Goal: Task Accomplishment & Management: Use online tool/utility

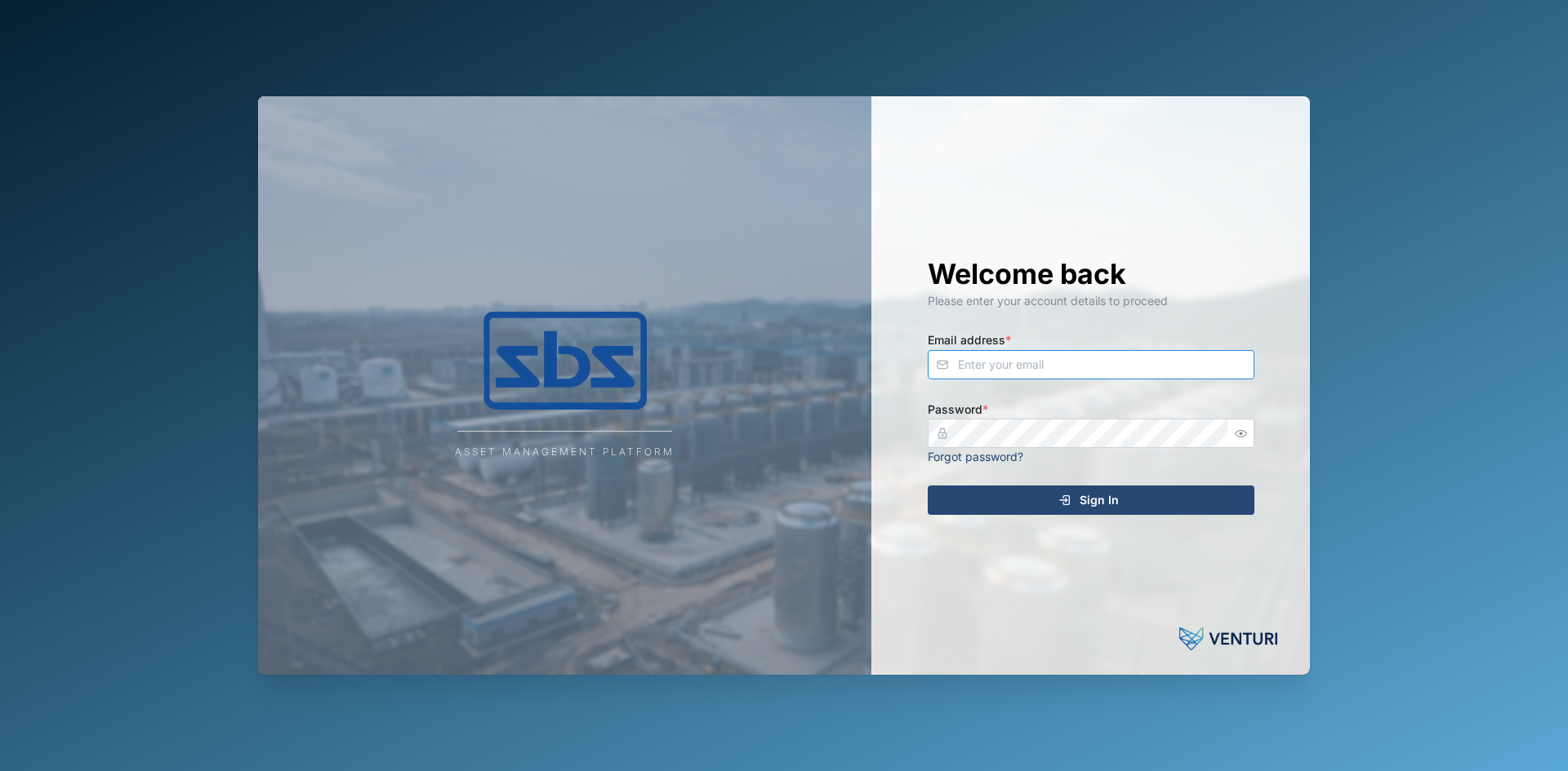
type input "[PERSON_NAME][EMAIL_ADDRESS][DOMAIN_NAME]"
click at [1097, 501] on span "Sign In" at bounding box center [1099, 501] width 39 height 28
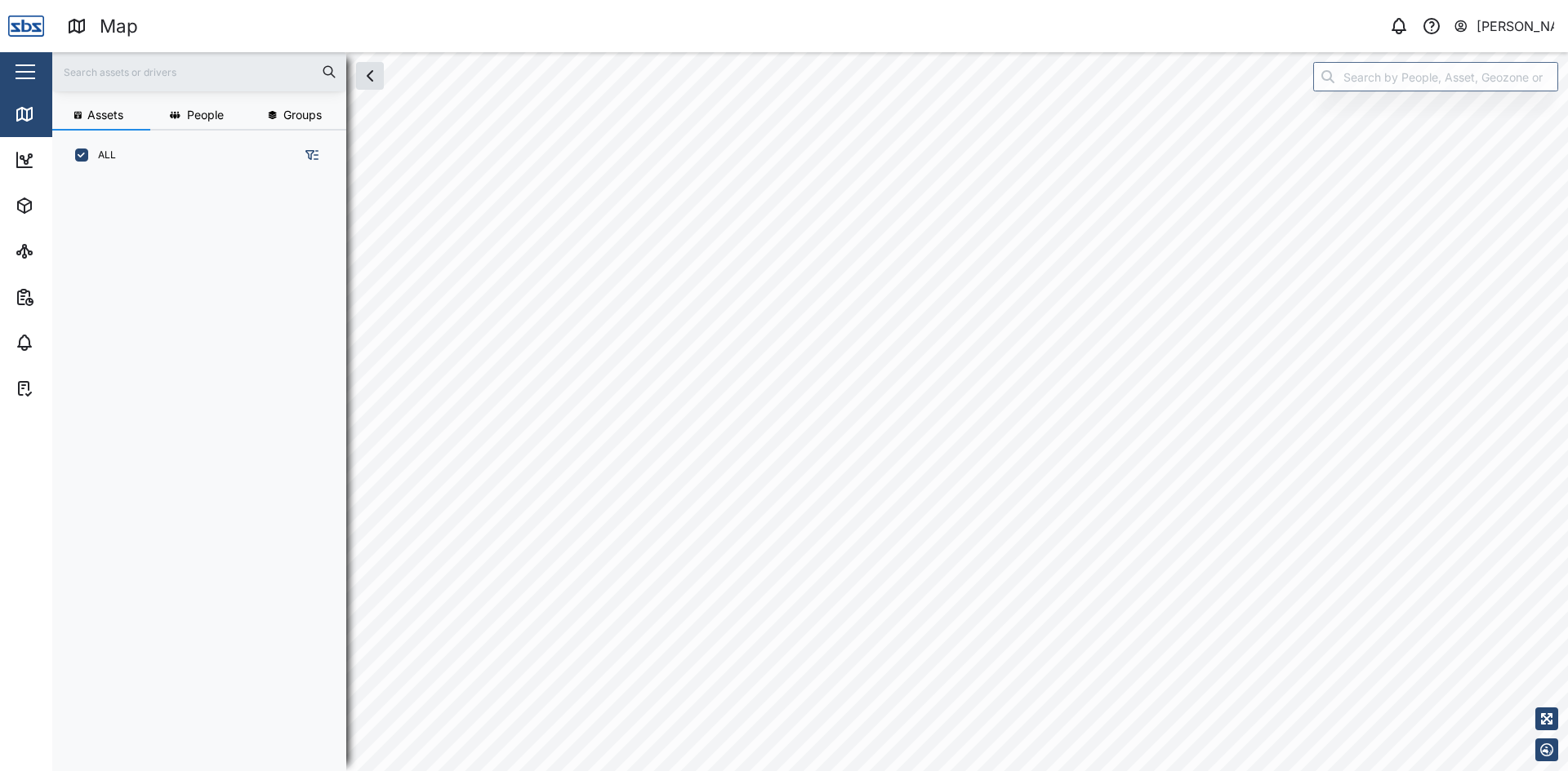
scroll to position [571, 256]
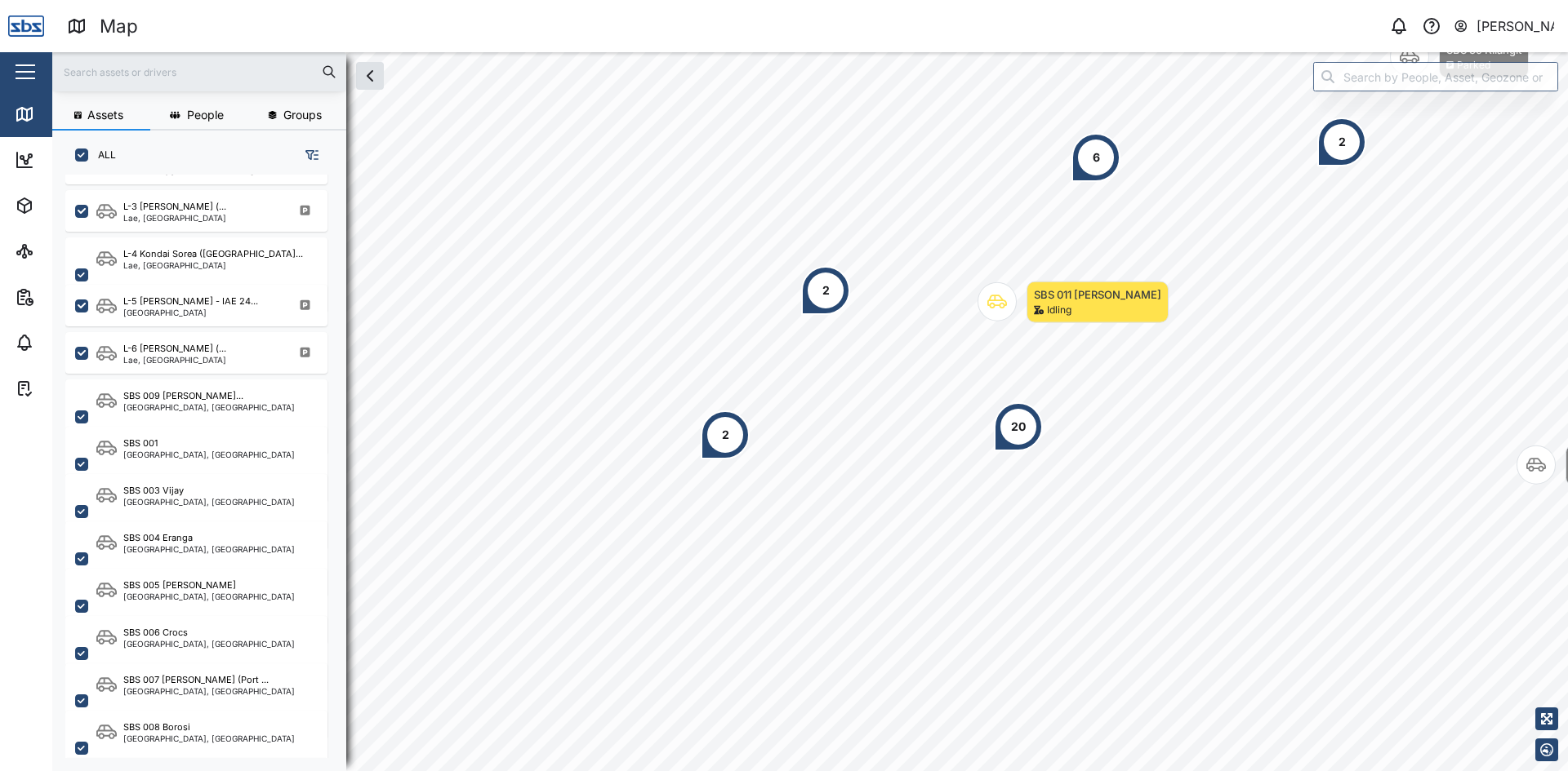
scroll to position [735, 0]
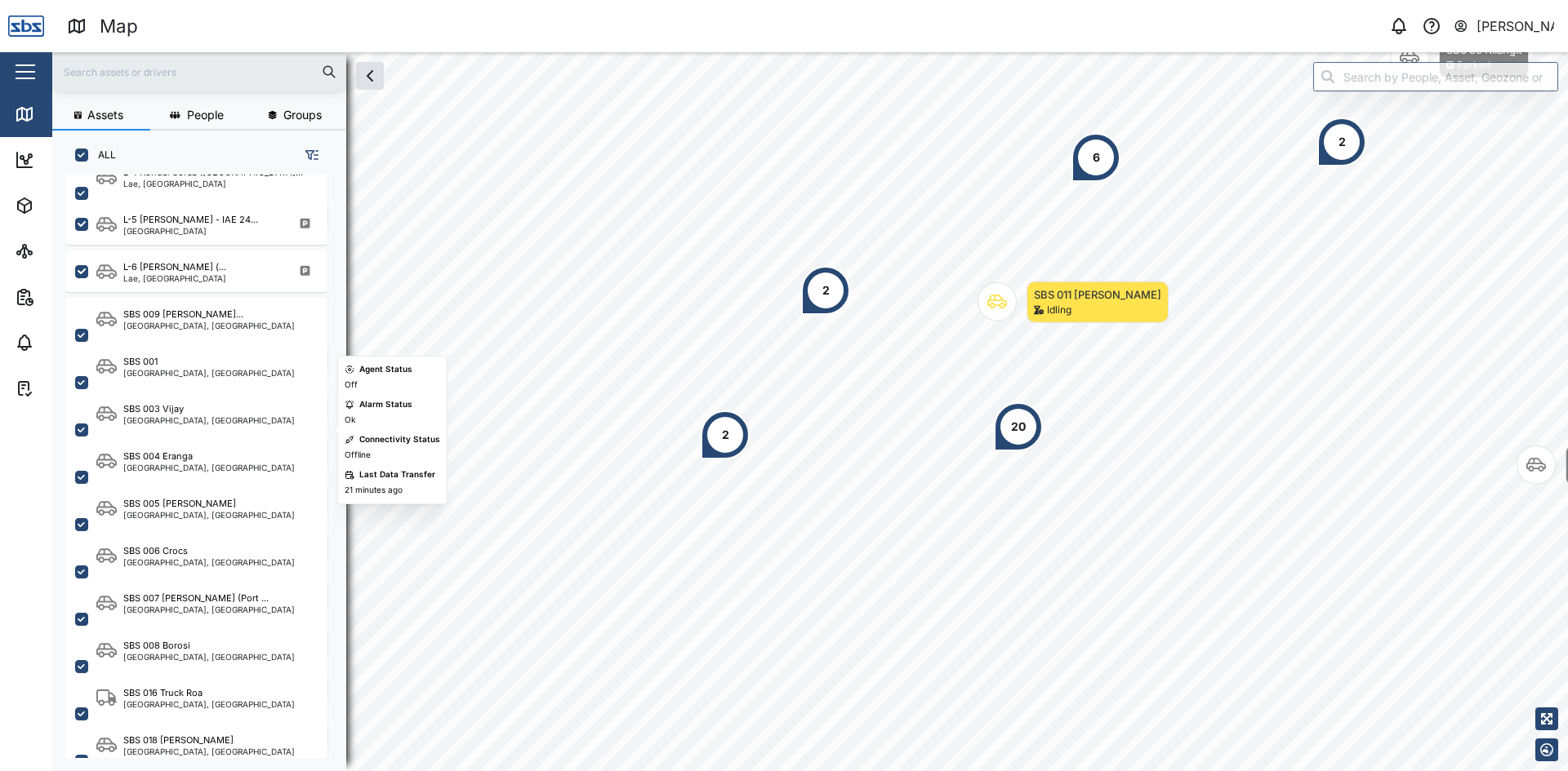
click at [173, 413] on div "SBS 003 Vijay" at bounding box center [153, 409] width 60 height 14
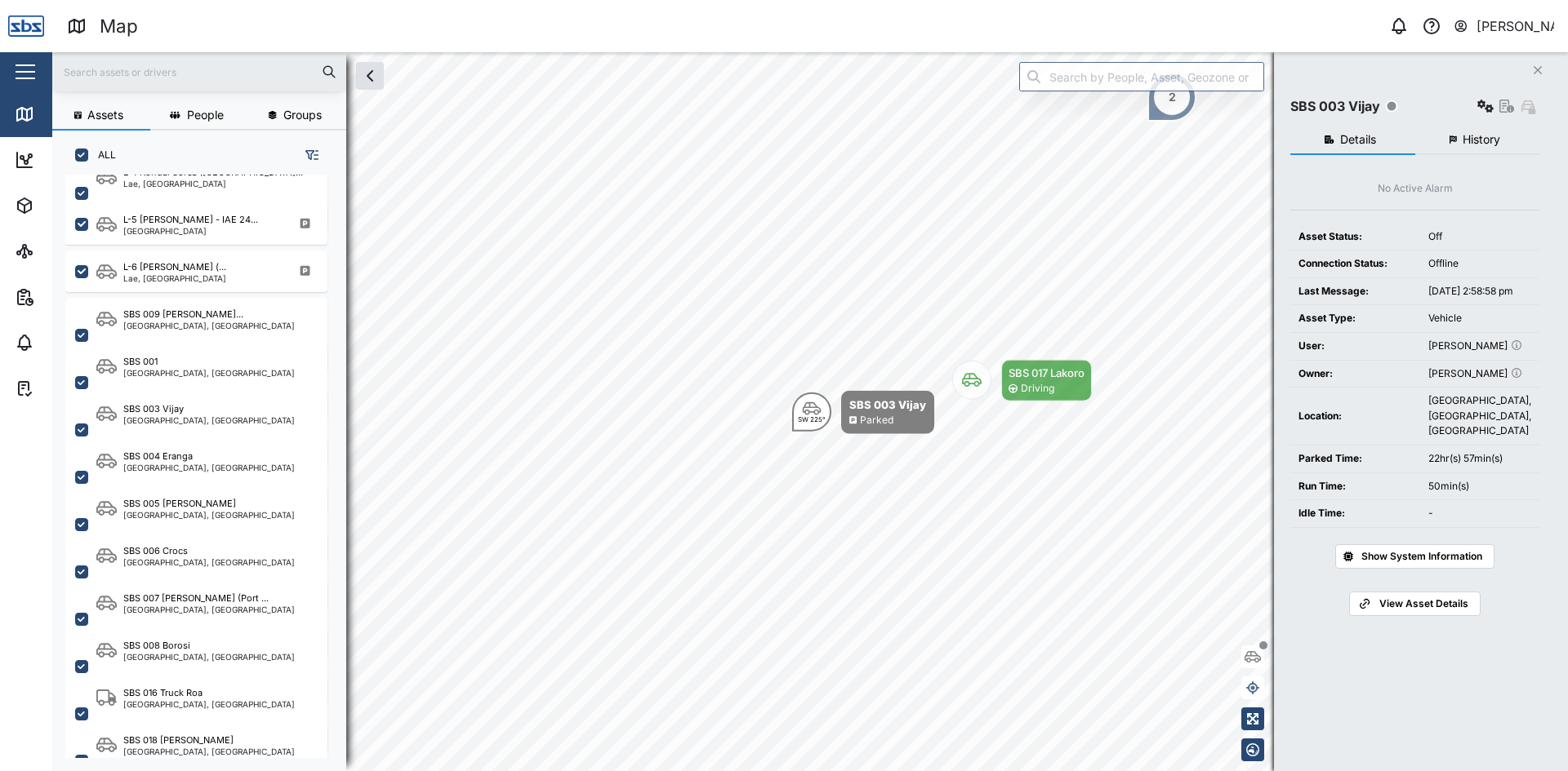
click at [1537, 69] on icon "button" at bounding box center [1538, 70] width 8 height 8
